Goal: Task Accomplishment & Management: Manage account settings

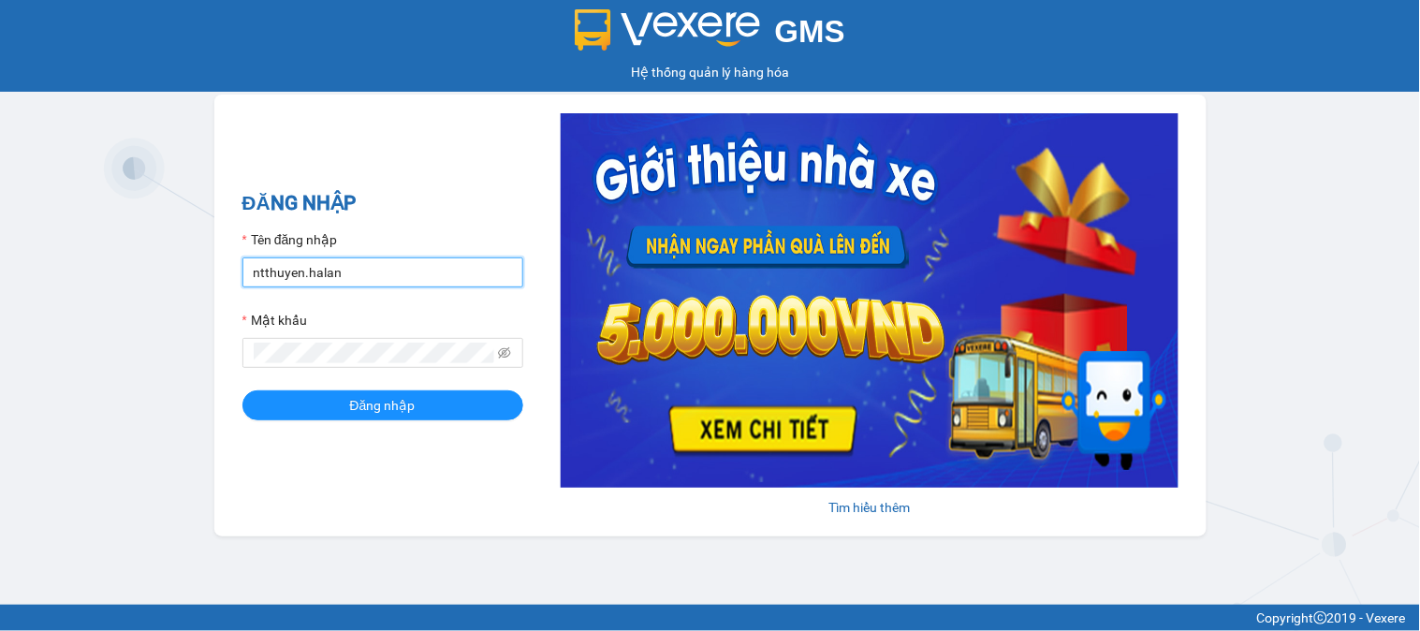
click at [438, 267] on input "ntthuyen.halan" at bounding box center [383, 272] width 281 height 30
type input "ntuananh.halan"
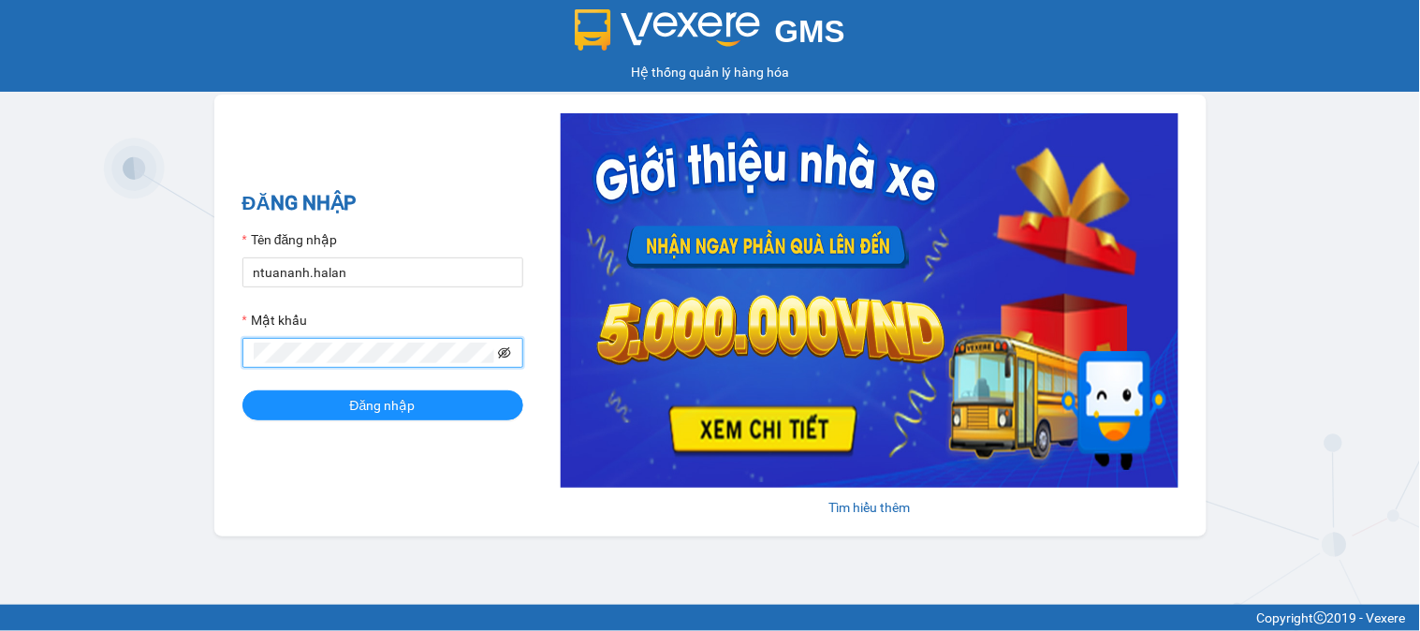
click at [510, 354] on icon "eye-invisible" at bounding box center [504, 352] width 13 height 11
click at [243, 390] on button "Đăng nhập" at bounding box center [383, 405] width 281 height 30
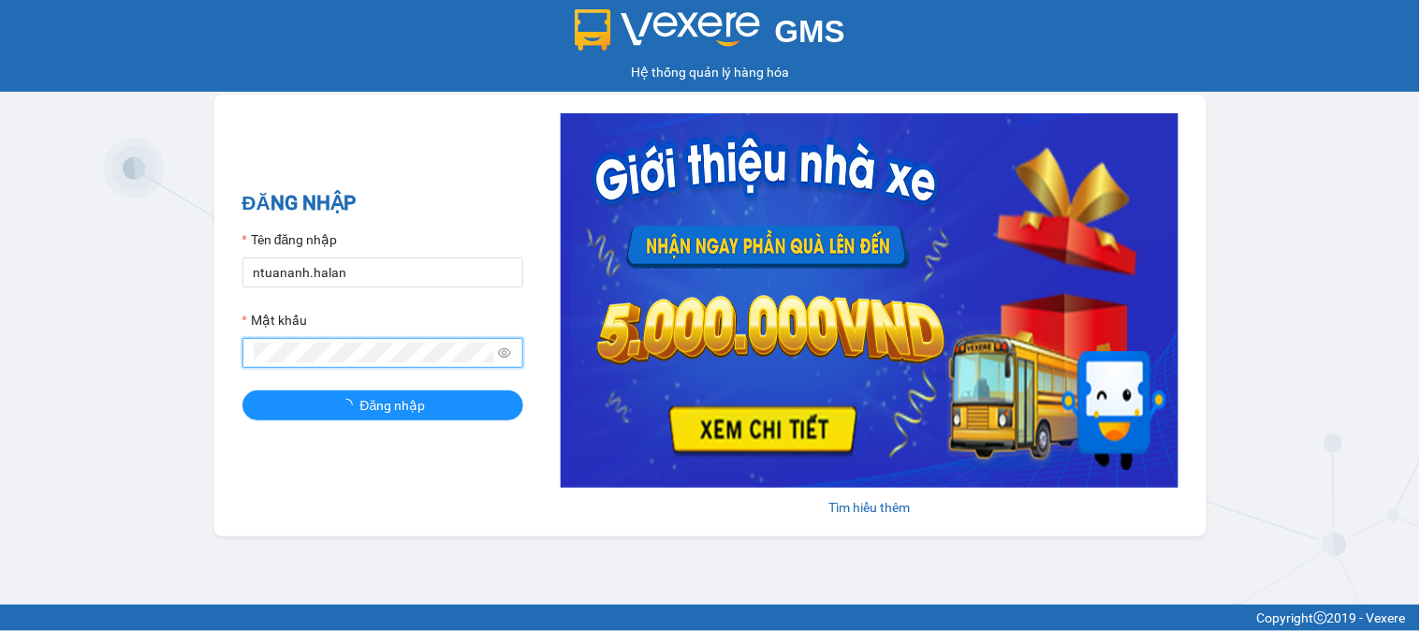
click at [243, 390] on button "Đăng nhập" at bounding box center [383, 405] width 281 height 30
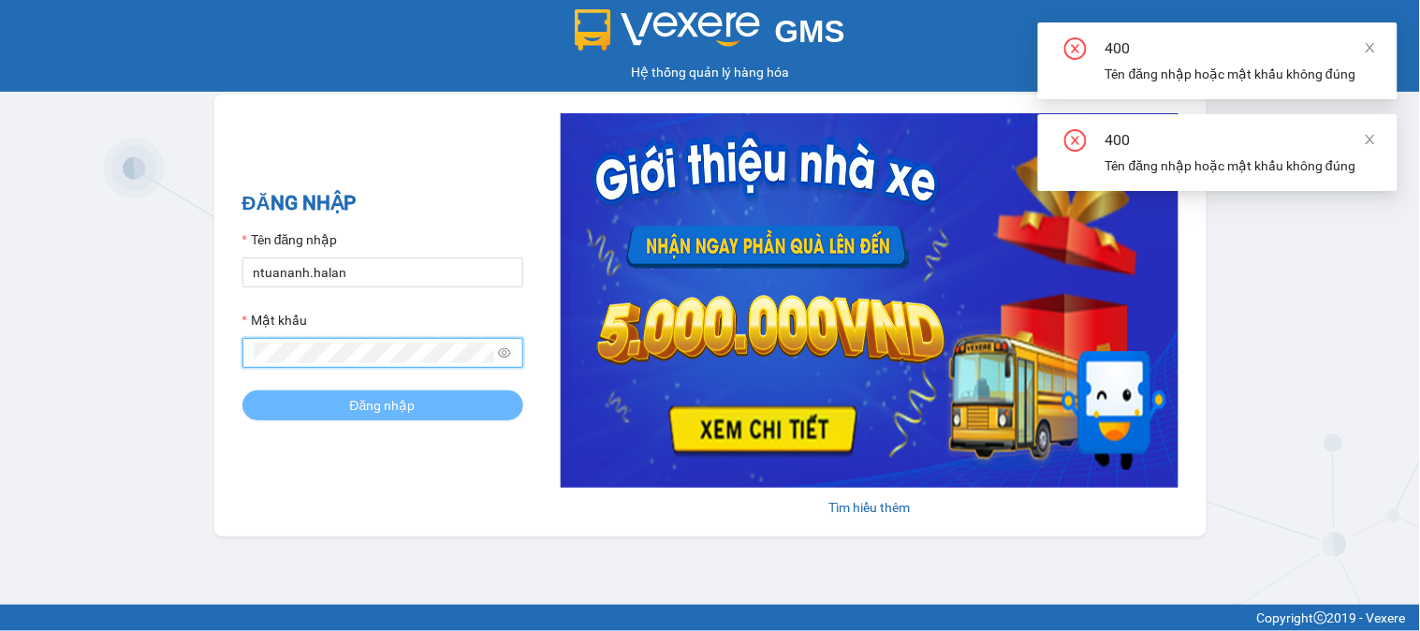
click at [243, 390] on button "Đăng nhập" at bounding box center [383, 405] width 281 height 30
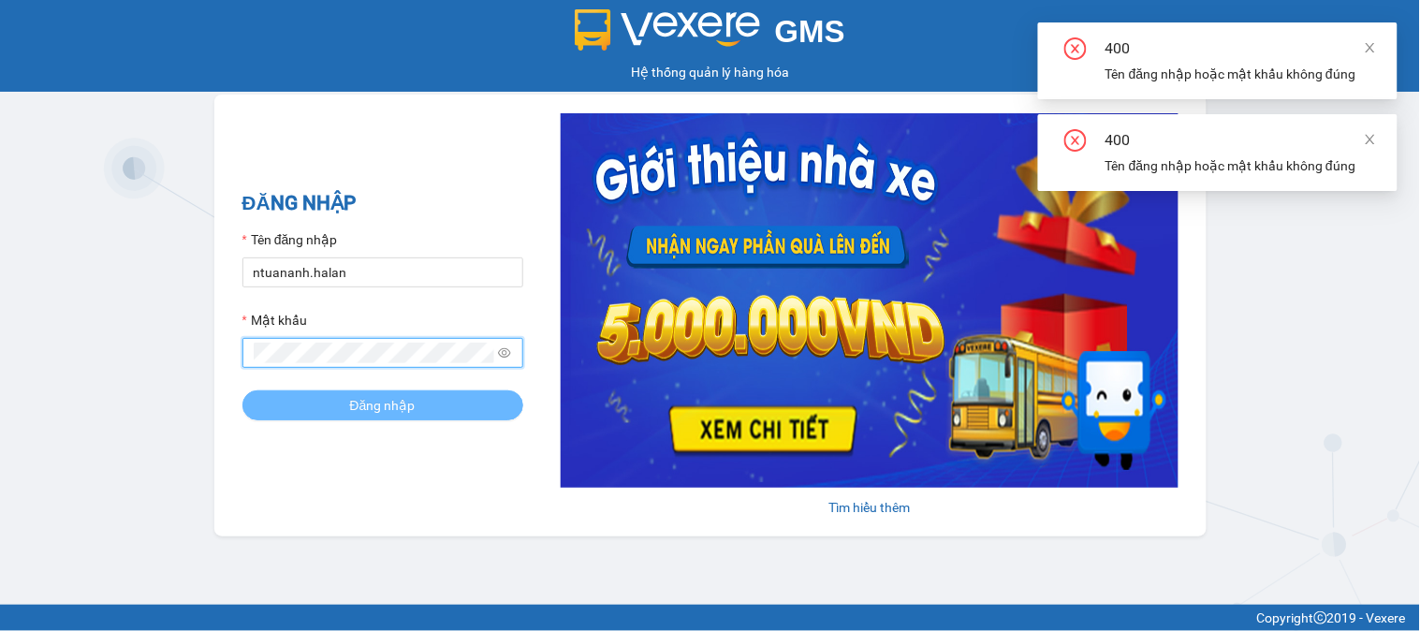
click at [243, 390] on button "Đăng nhập" at bounding box center [383, 405] width 281 height 30
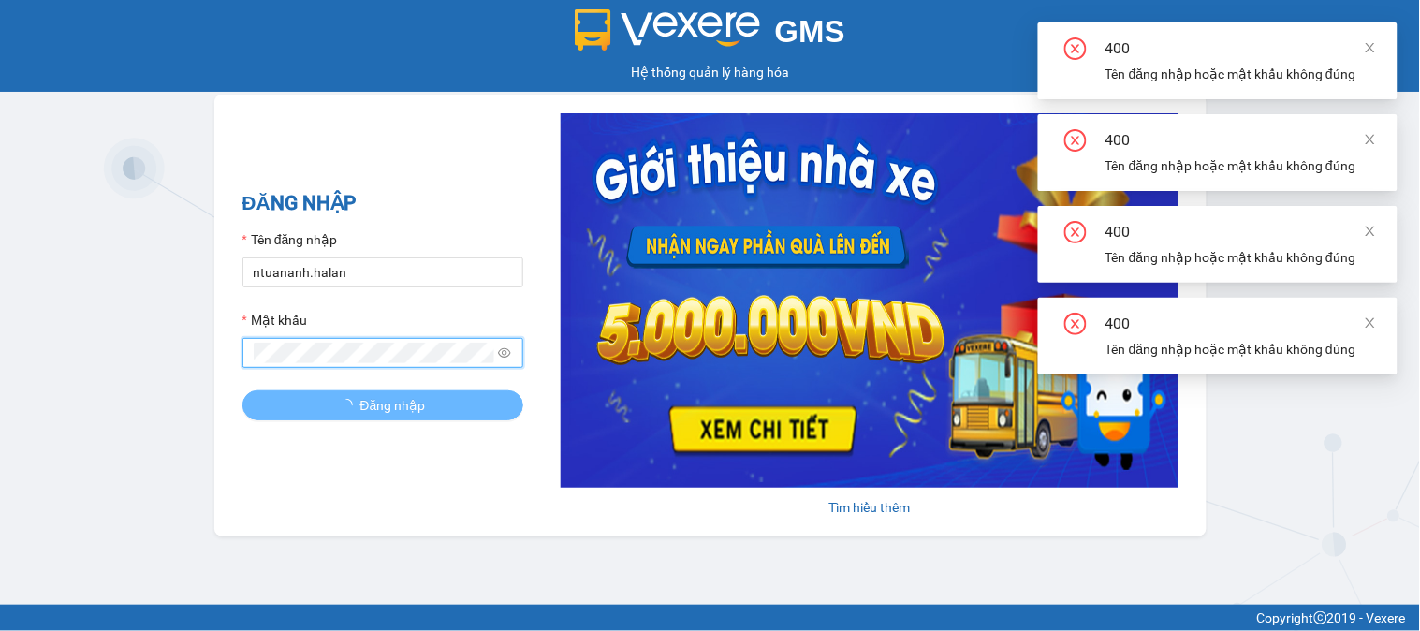
click at [243, 390] on button "Đăng nhập" at bounding box center [383, 405] width 281 height 30
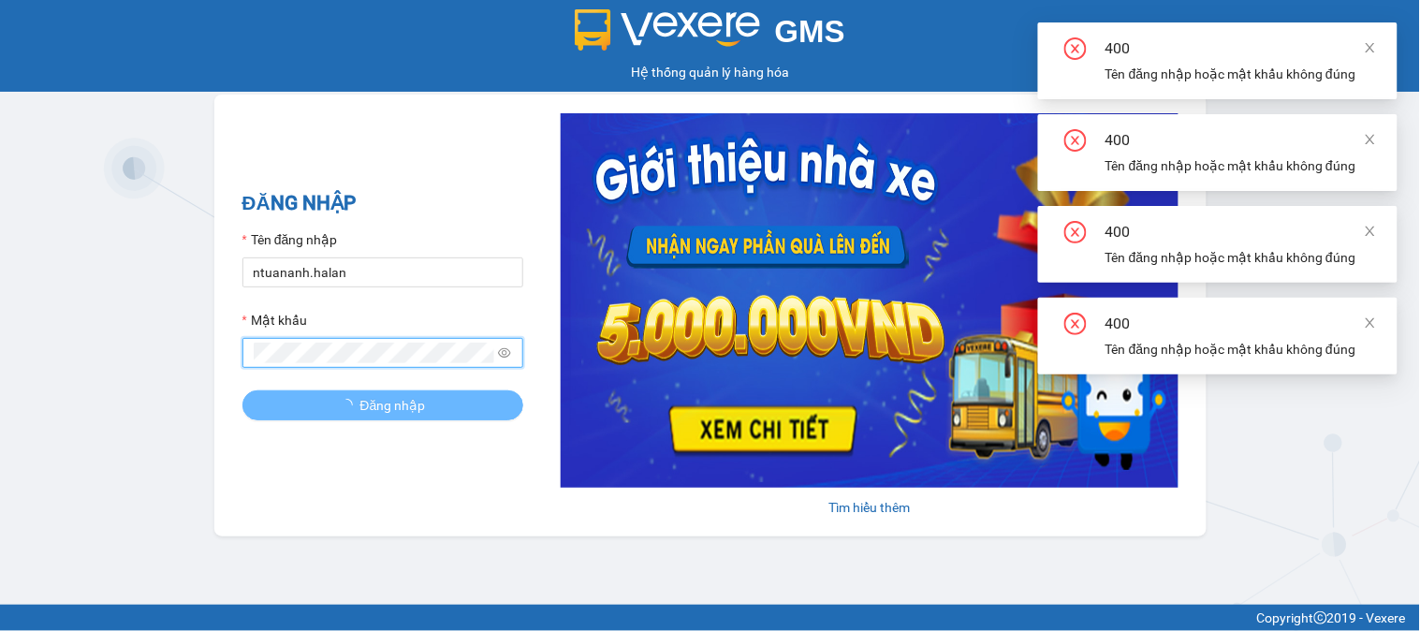
click at [243, 390] on button "Đăng nhập" at bounding box center [383, 405] width 281 height 30
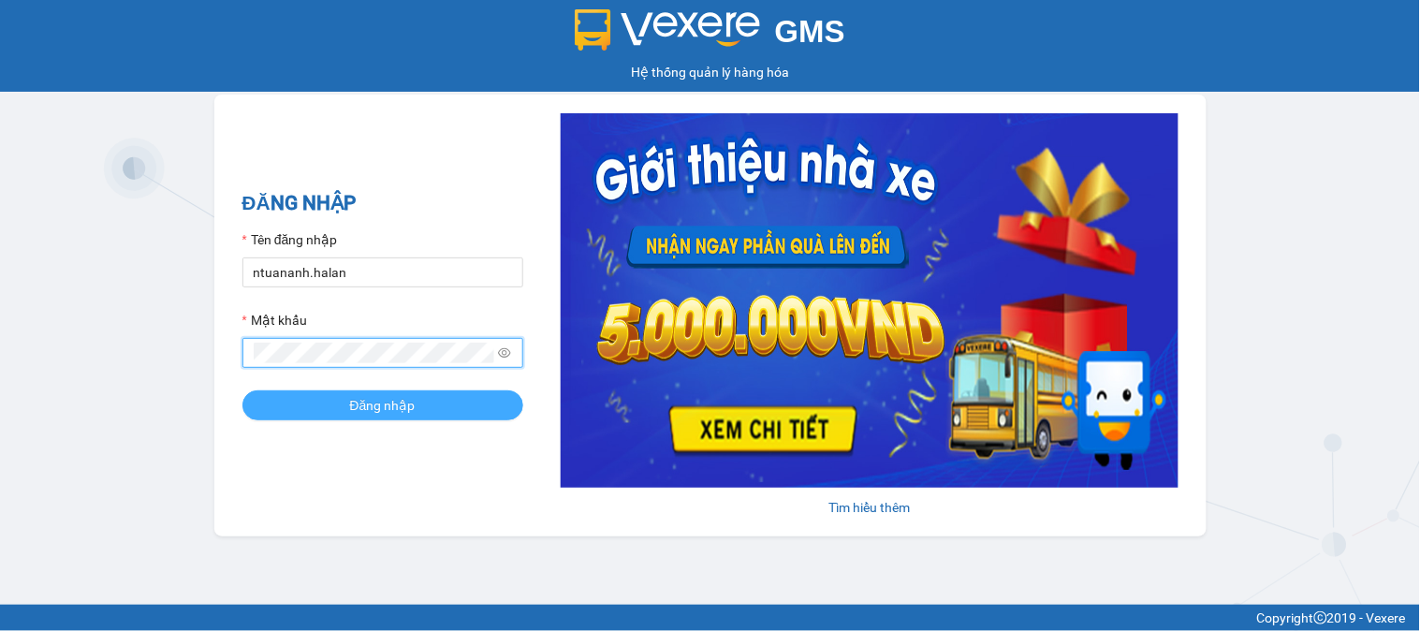
click at [412, 410] on span "Đăng nhập" at bounding box center [383, 405] width 66 height 21
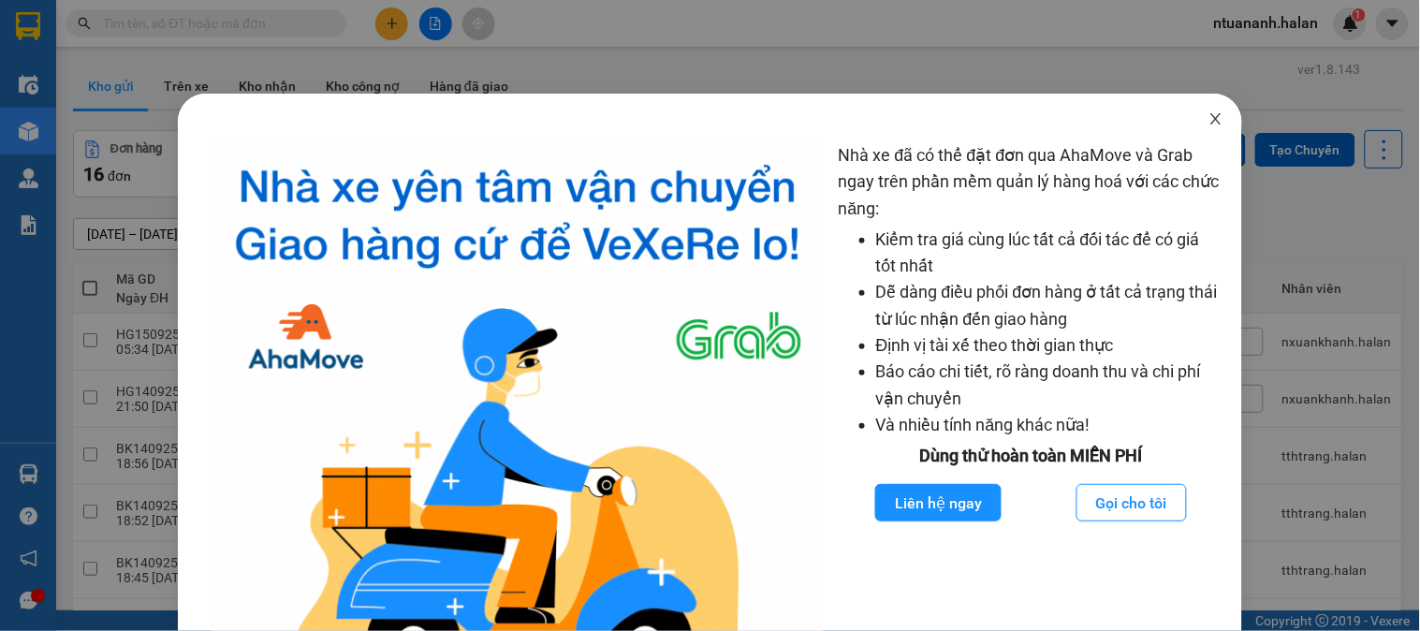
click at [1209, 118] on icon "close" at bounding box center [1216, 118] width 15 height 15
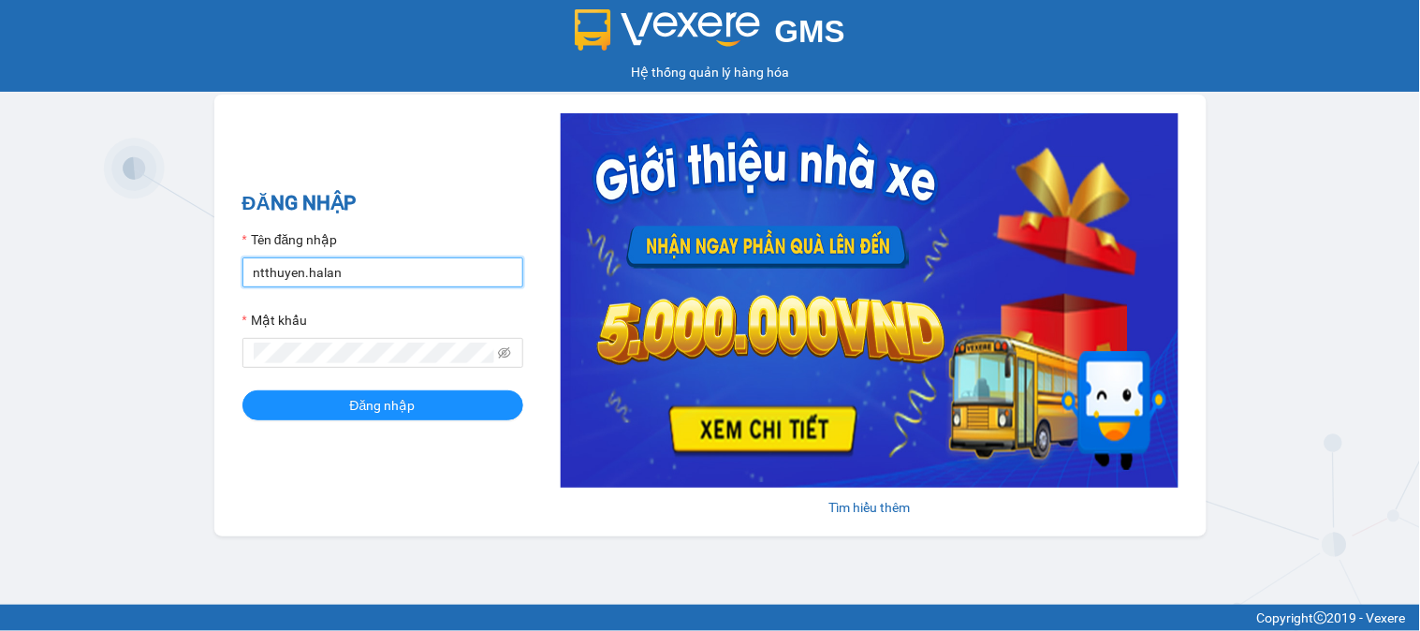
click at [343, 267] on input "ntthuyen.halan" at bounding box center [383, 272] width 281 height 30
type input "ntuananh.halan"
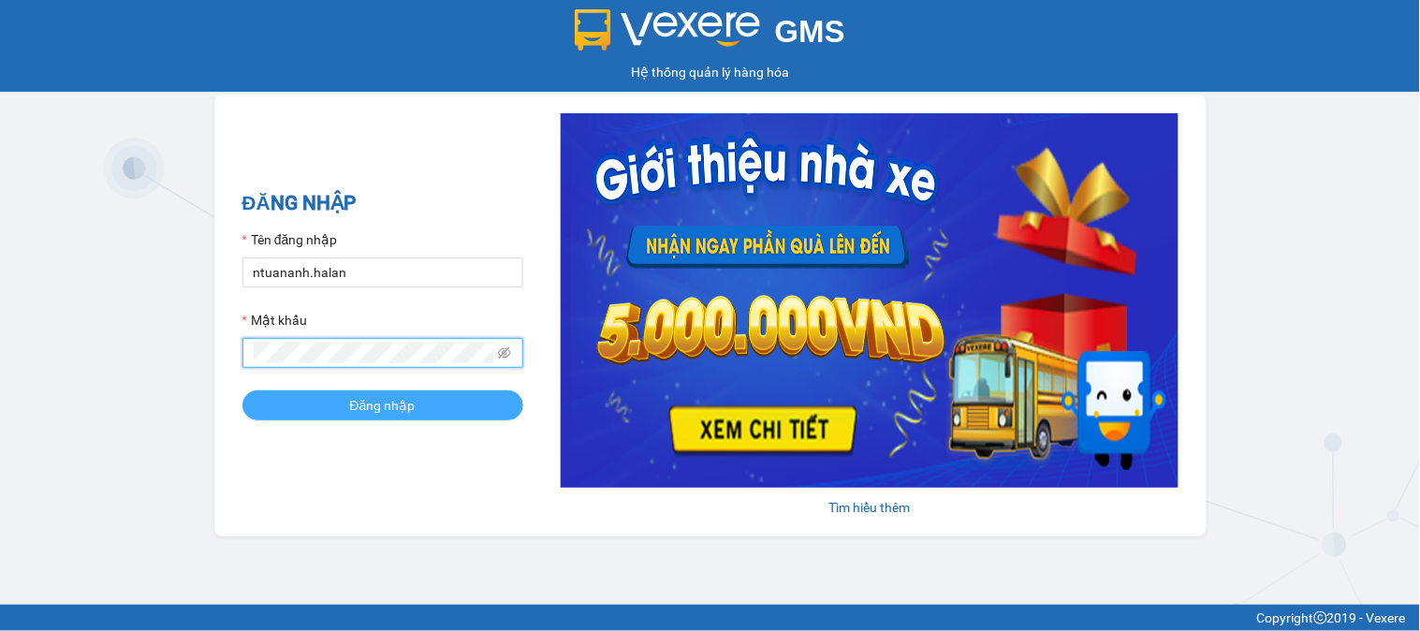
click at [373, 408] on span "Đăng nhập" at bounding box center [383, 405] width 66 height 21
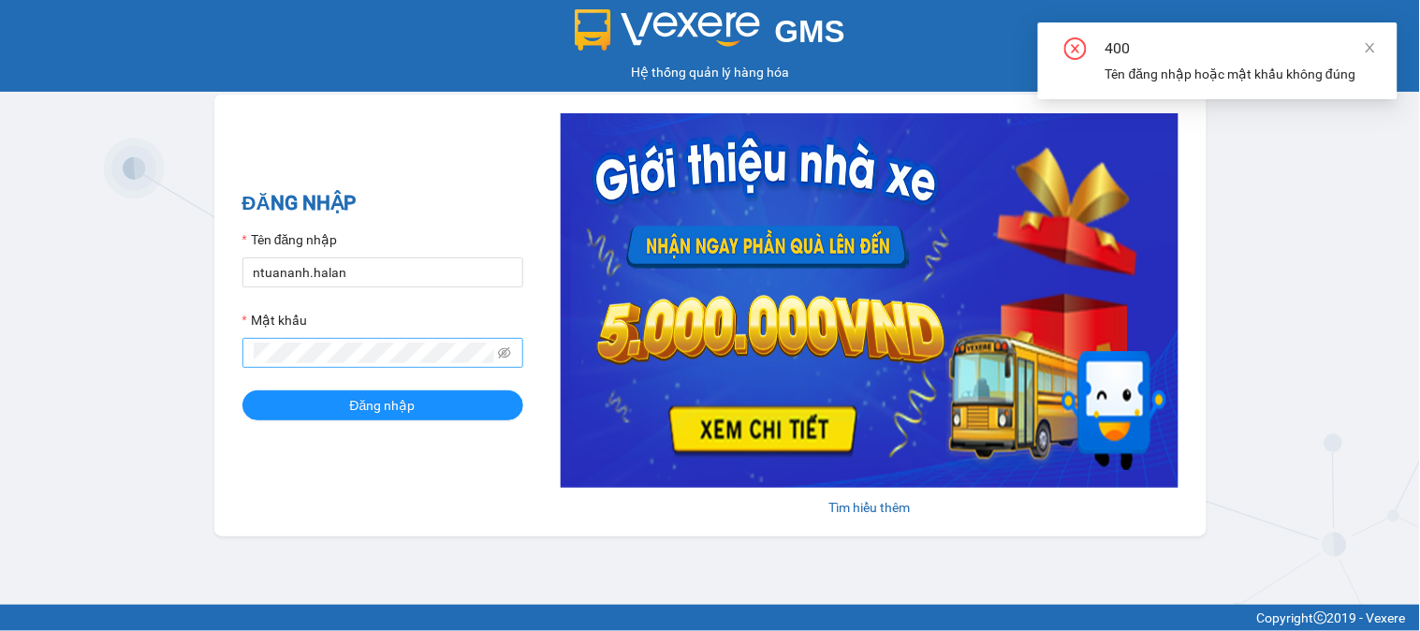
click at [516, 354] on span at bounding box center [383, 353] width 281 height 30
click at [512, 354] on span at bounding box center [383, 353] width 281 height 30
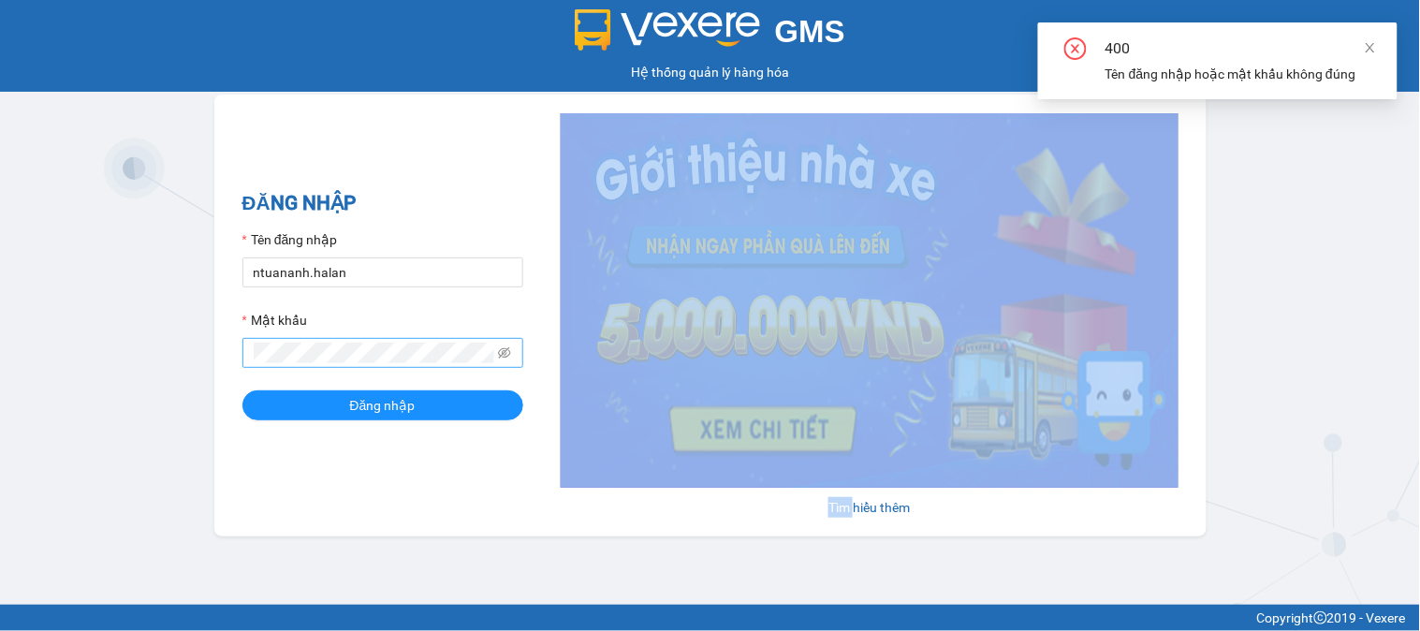
click at [512, 354] on span at bounding box center [383, 353] width 281 height 30
click at [510, 354] on icon "eye-invisible" at bounding box center [504, 352] width 13 height 11
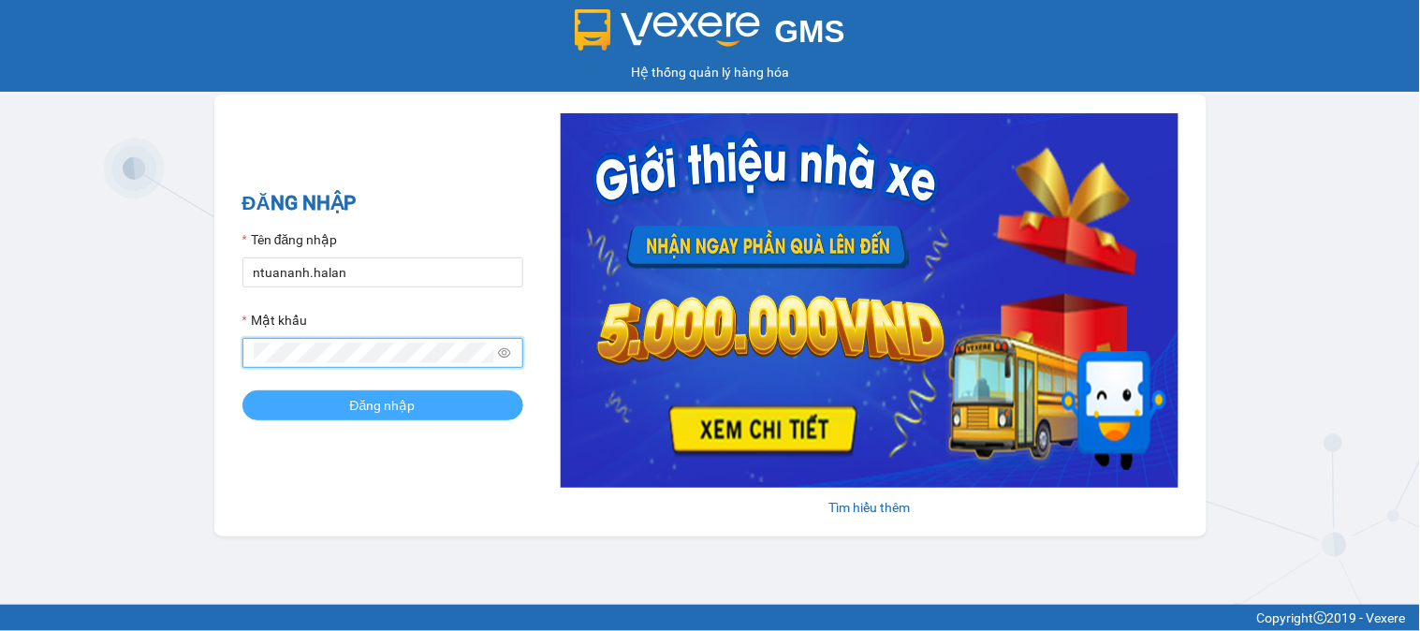
drag, startPoint x: 452, startPoint y: 395, endPoint x: 479, endPoint y: 396, distance: 27.2
click at [454, 396] on button "Đăng nhập" at bounding box center [383, 405] width 281 height 30
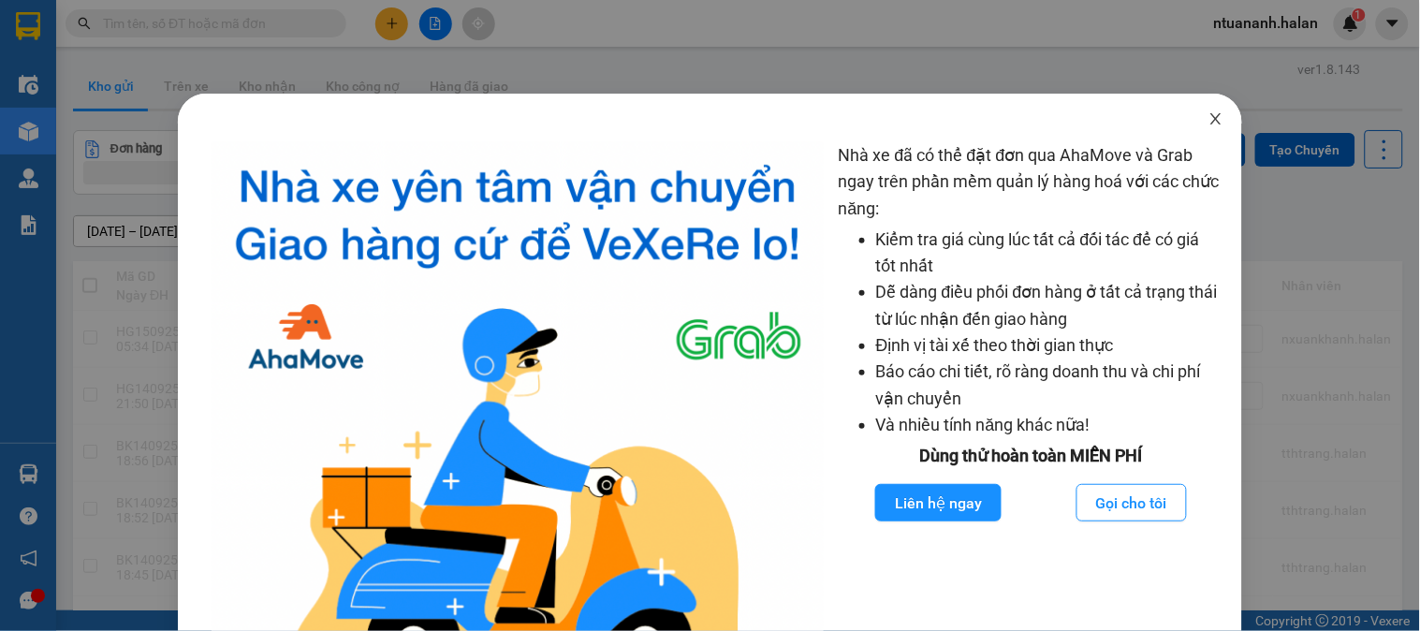
click at [1209, 123] on icon "close" at bounding box center [1216, 118] width 15 height 15
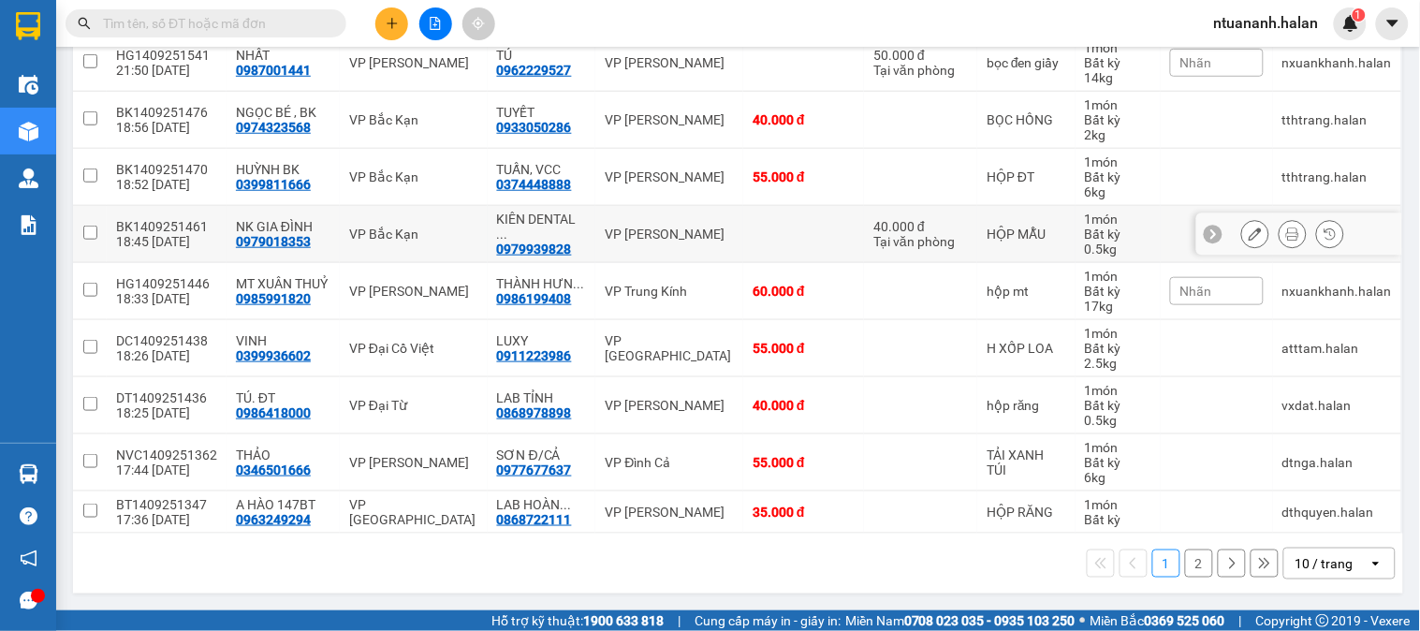
scroll to position [25, 0]
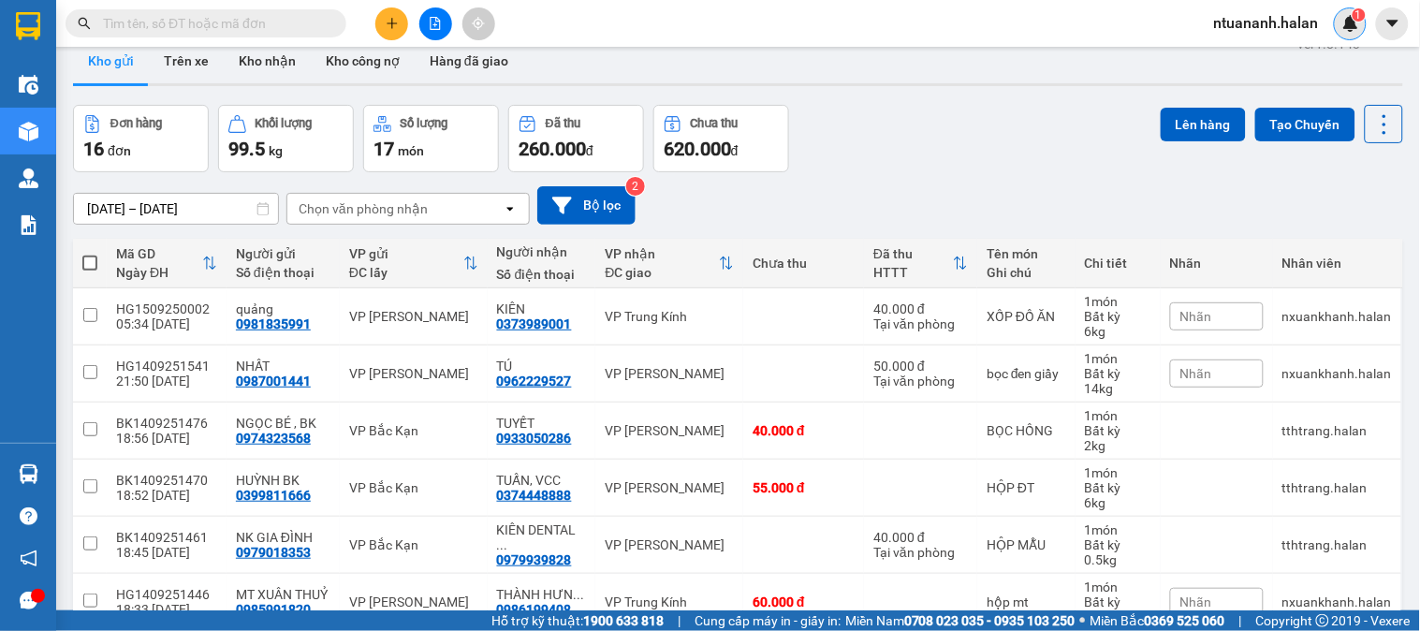
click at [1359, 11] on span "1" at bounding box center [1359, 14] width 7 height 13
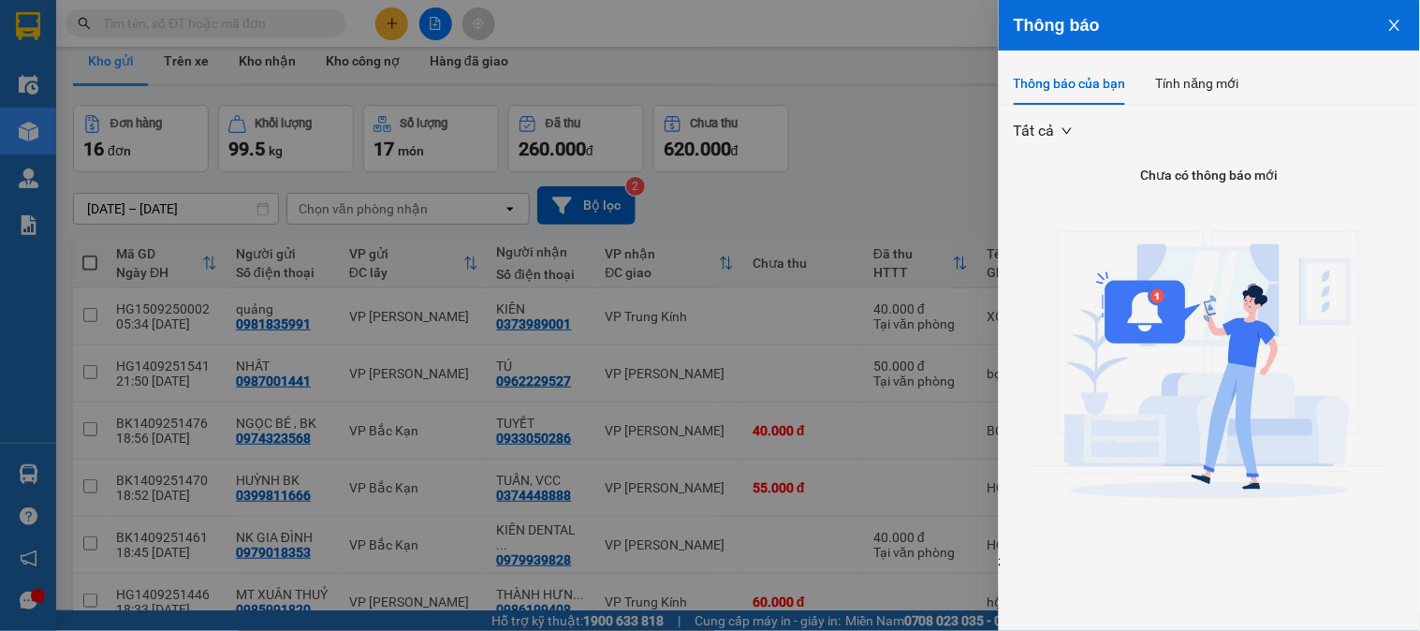
drag, startPoint x: 1150, startPoint y: 312, endPoint x: 1178, endPoint y: 303, distance: 29.3
click at [1152, 312] on img at bounding box center [1210, 371] width 359 height 359
click at [1392, 14] on button "Close" at bounding box center [1395, 24] width 51 height 48
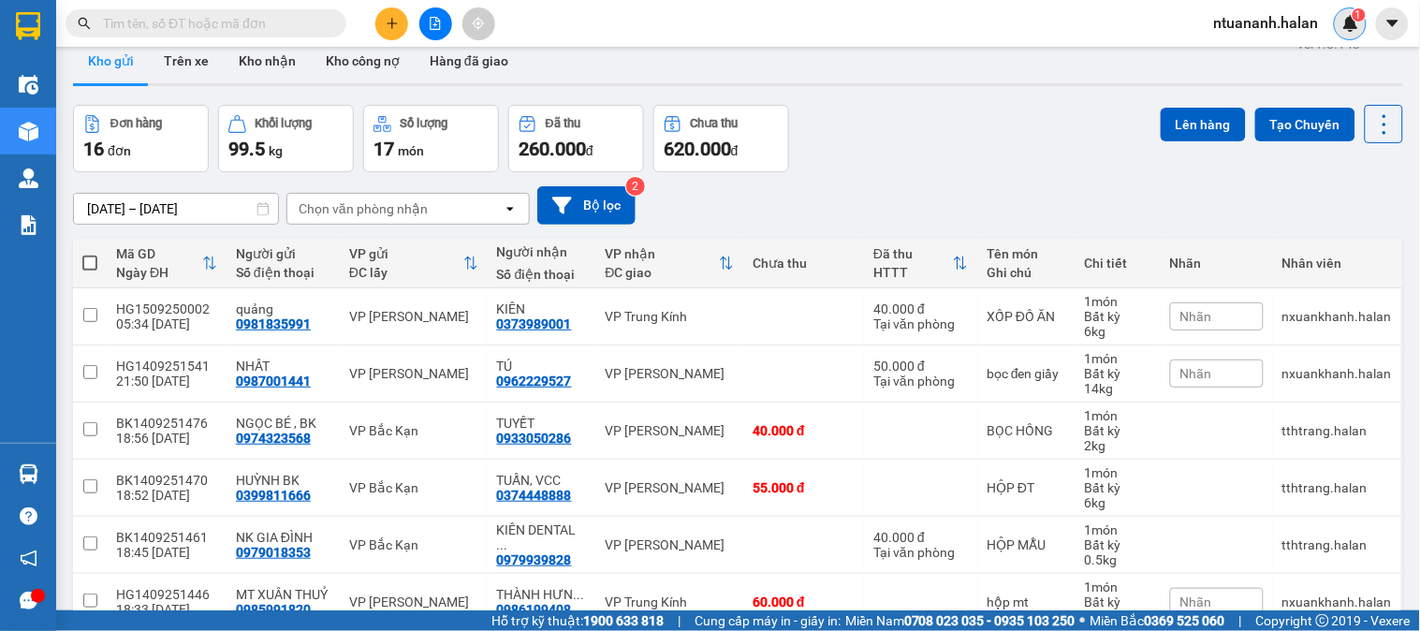
click at [1345, 39] on div "Kết quả tìm kiếm ( 0 ) Bộ lọc No Data ntuananh.halan 1" at bounding box center [710, 23] width 1420 height 47
click at [1348, 34] on div "1" at bounding box center [1350, 23] width 33 height 33
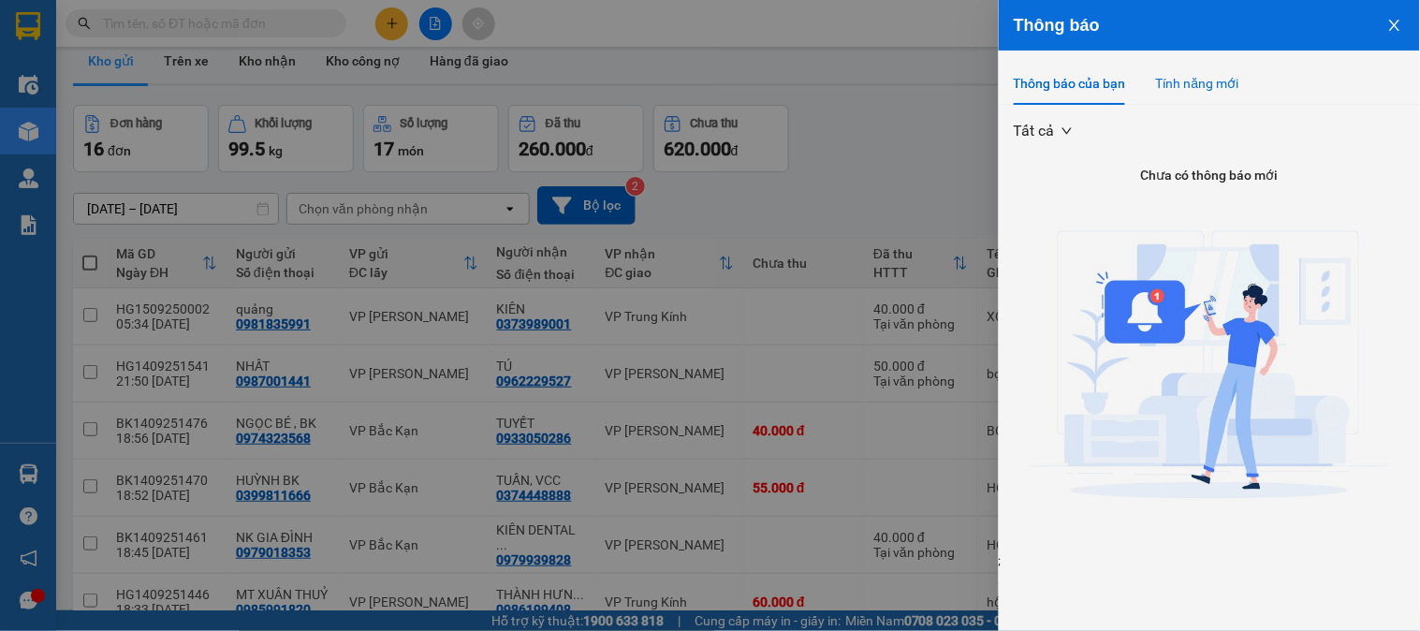
click at [1231, 84] on div "Tính năng mới" at bounding box center [1197, 83] width 83 height 21
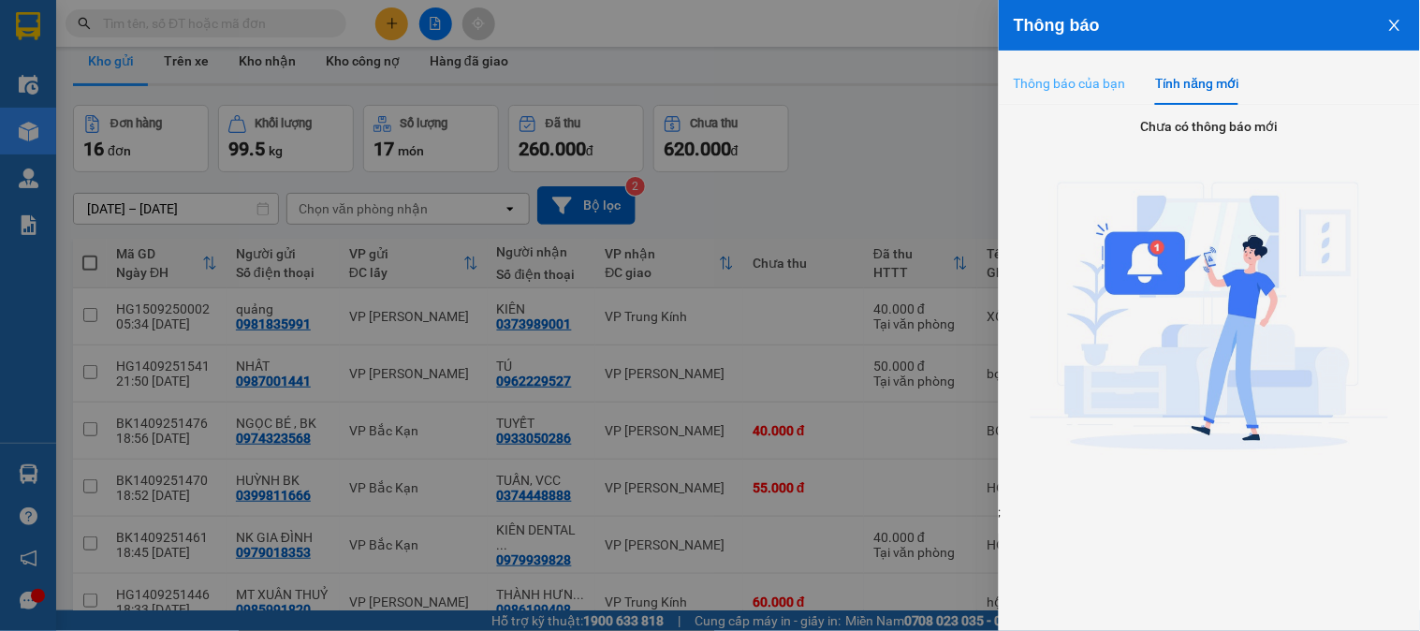
click at [1110, 98] on div "Thông báo của bạn" at bounding box center [1070, 83] width 112 height 43
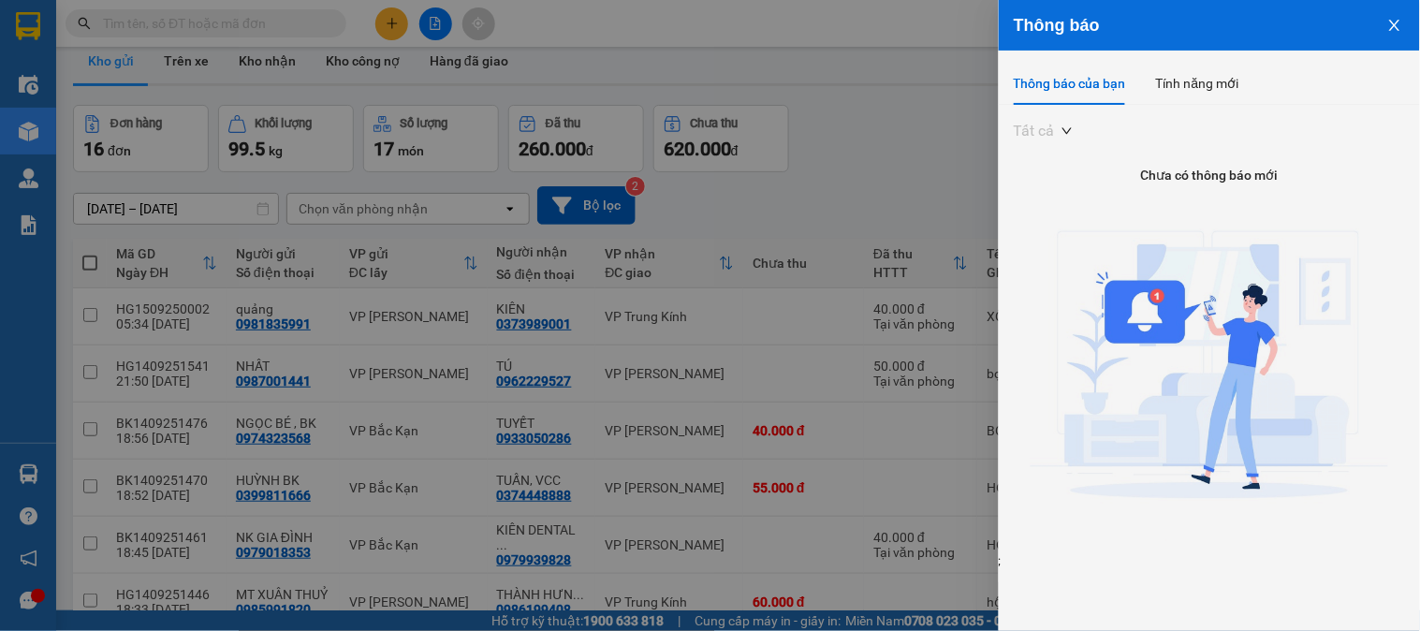
click at [1013, 127] on div "Tất cả" at bounding box center [1043, 131] width 81 height 30
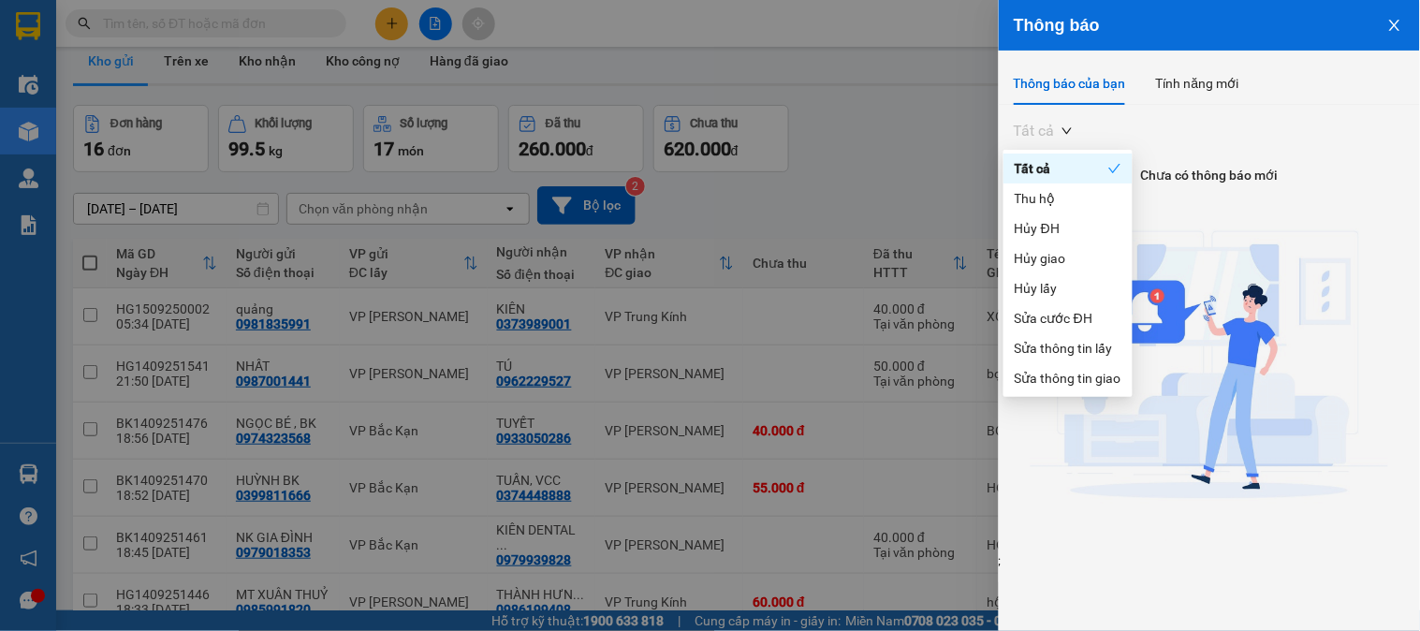
click at [1013, 127] on div "Tất cả" at bounding box center [1043, 131] width 81 height 30
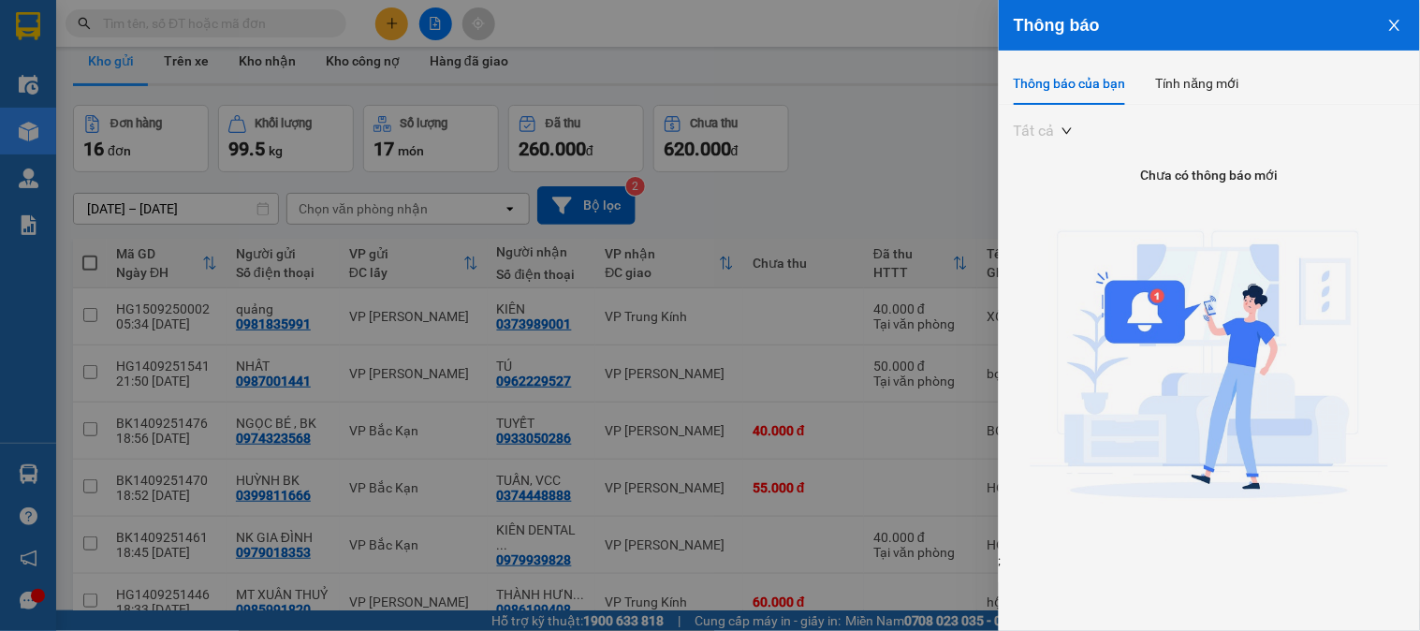
click at [1067, 132] on span "Tất cả" at bounding box center [1043, 131] width 58 height 28
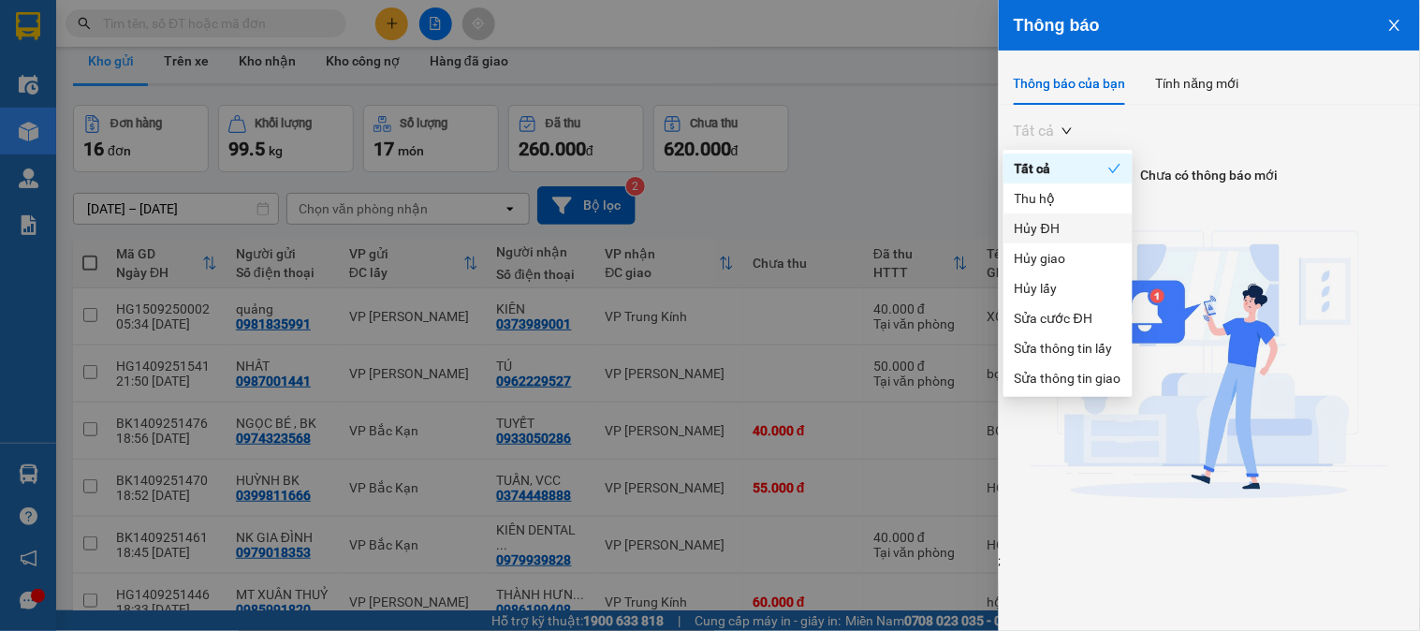
click at [1060, 228] on div "Hủy ĐH" at bounding box center [1068, 228] width 107 height 21
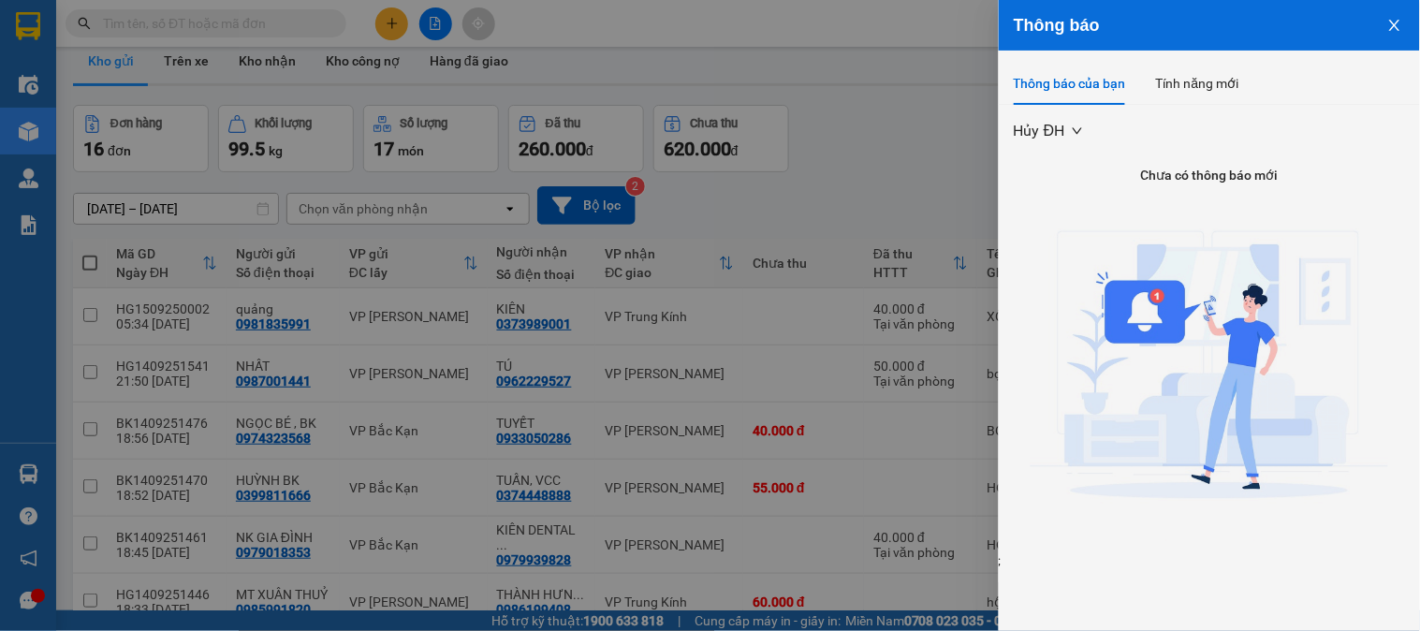
click at [1395, 22] on icon "close" at bounding box center [1395, 25] width 15 height 15
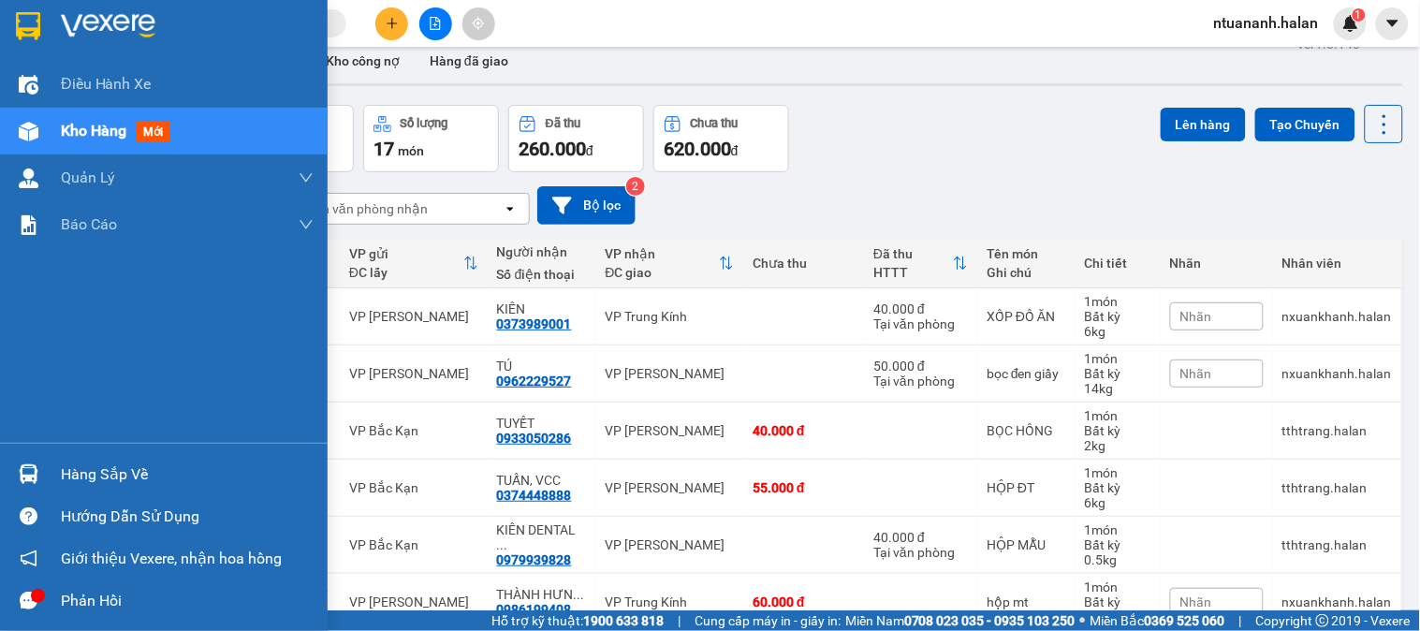
click at [134, 464] on div "Hàng sắp về" at bounding box center [187, 475] width 253 height 28
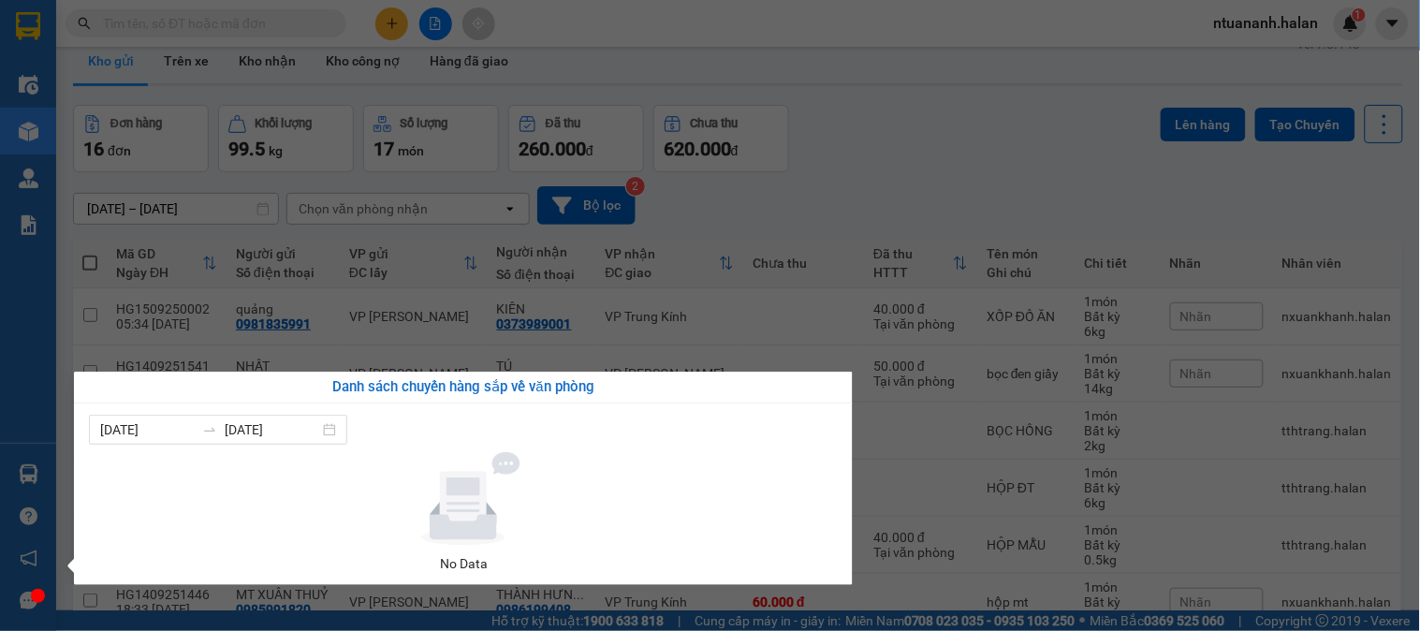
click at [928, 175] on section "Kết quả tìm kiếm ( 0 ) Bộ lọc No Data ntuananh.halan 1 Điều hành xe Kho hàng mớ…" at bounding box center [710, 315] width 1420 height 631
